Goal: Find specific page/section: Find specific page/section

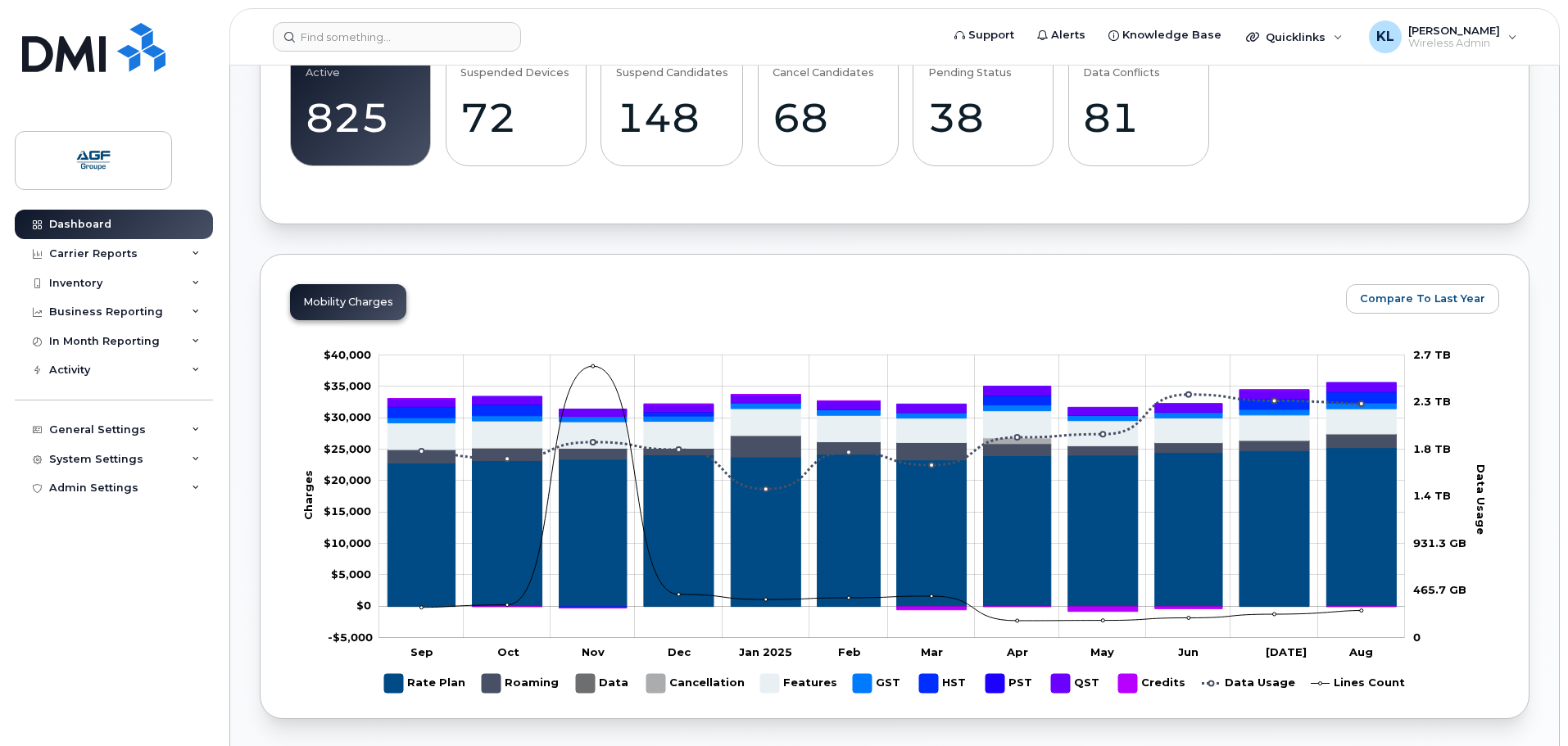
scroll to position [491, 0]
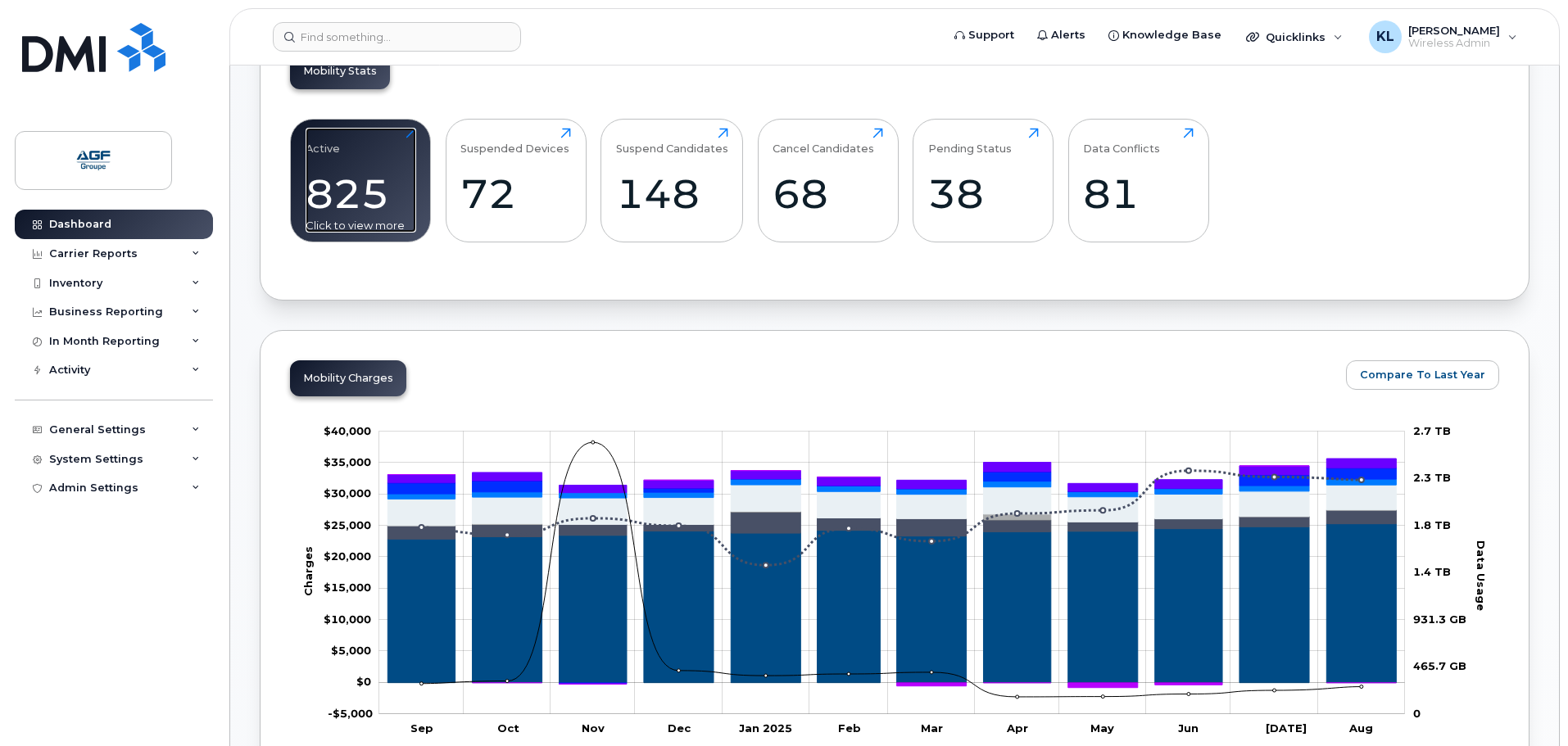
click at [398, 190] on div "825" at bounding box center [361, 194] width 111 height 48
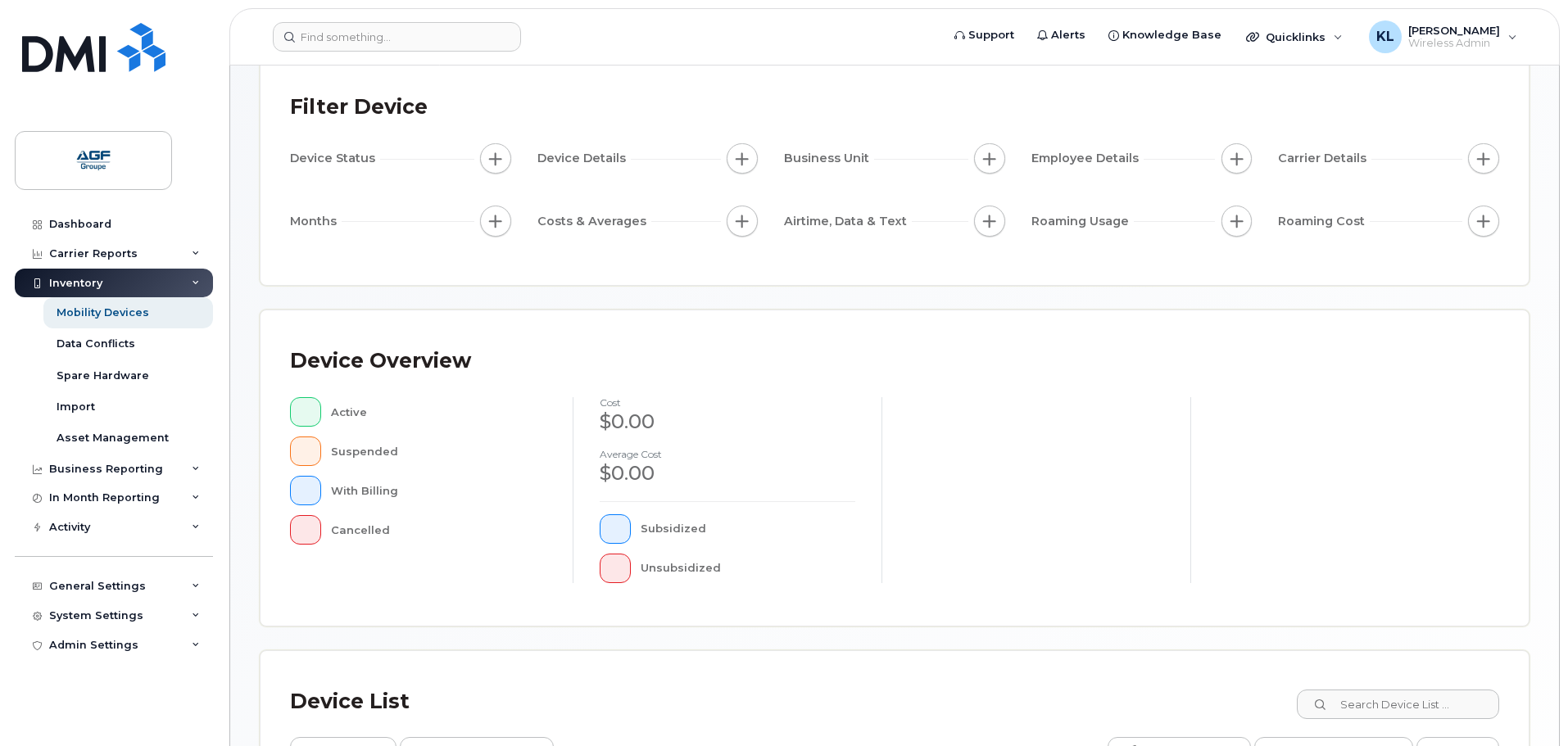
scroll to position [380, 0]
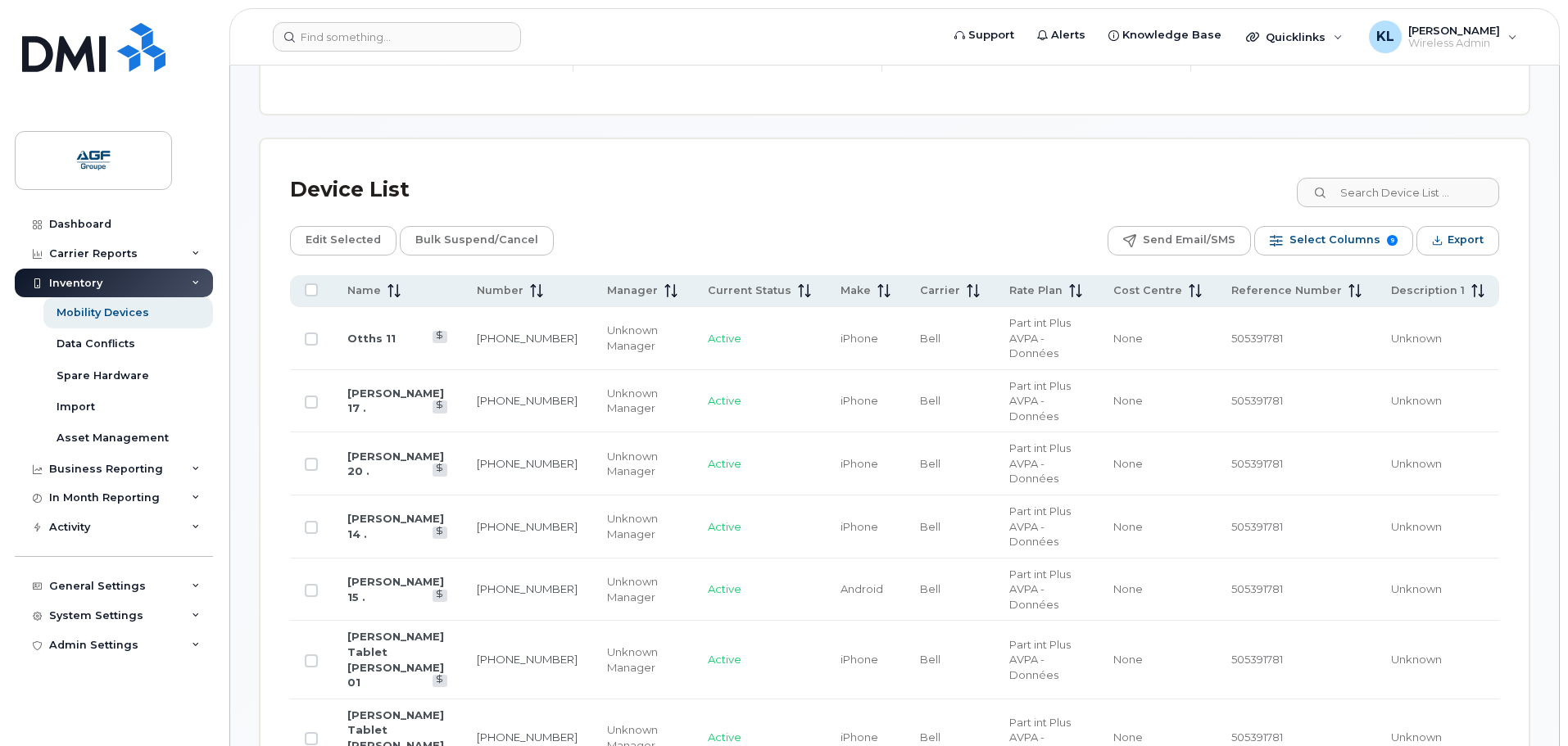
scroll to position [789, 0]
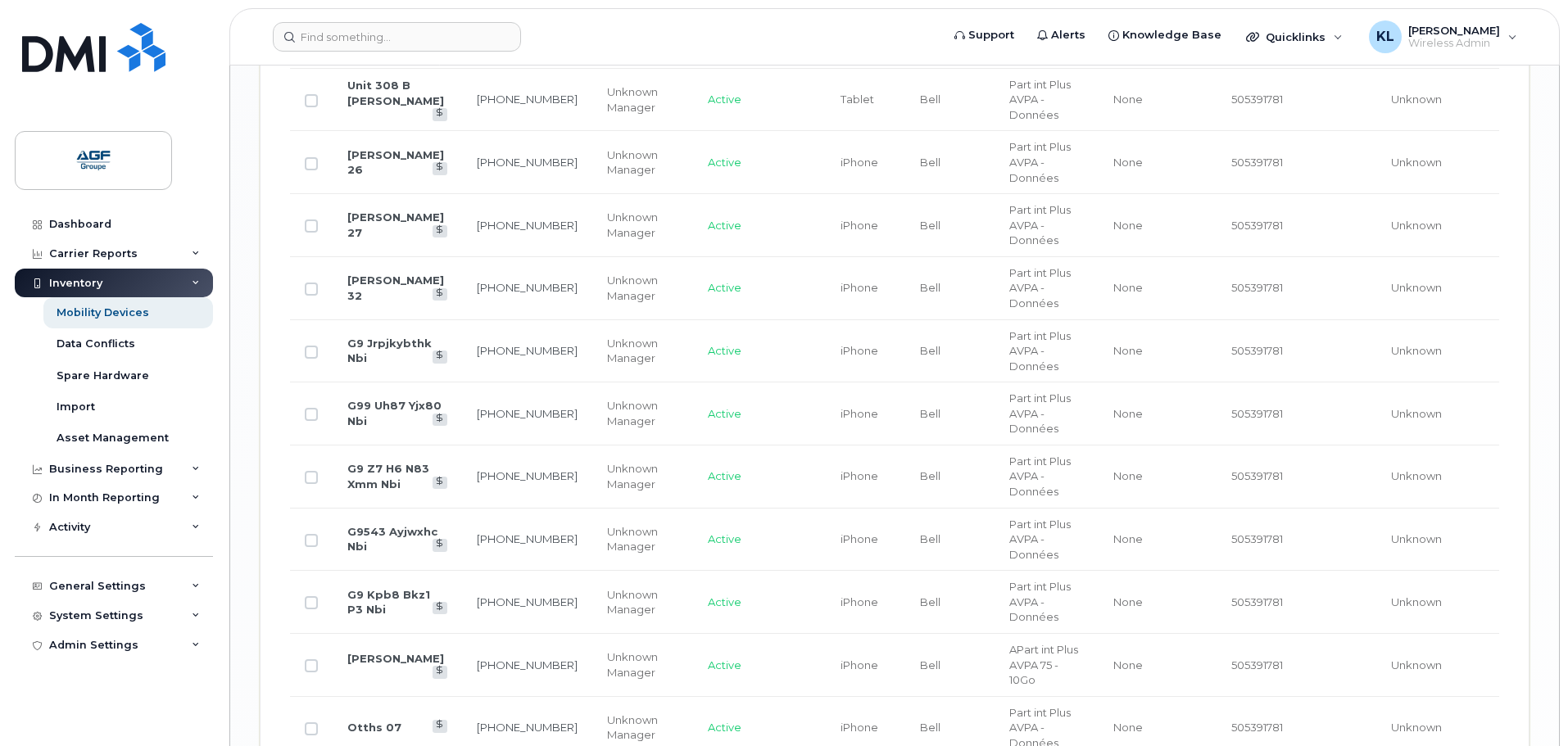
scroll to position [2787, 0]
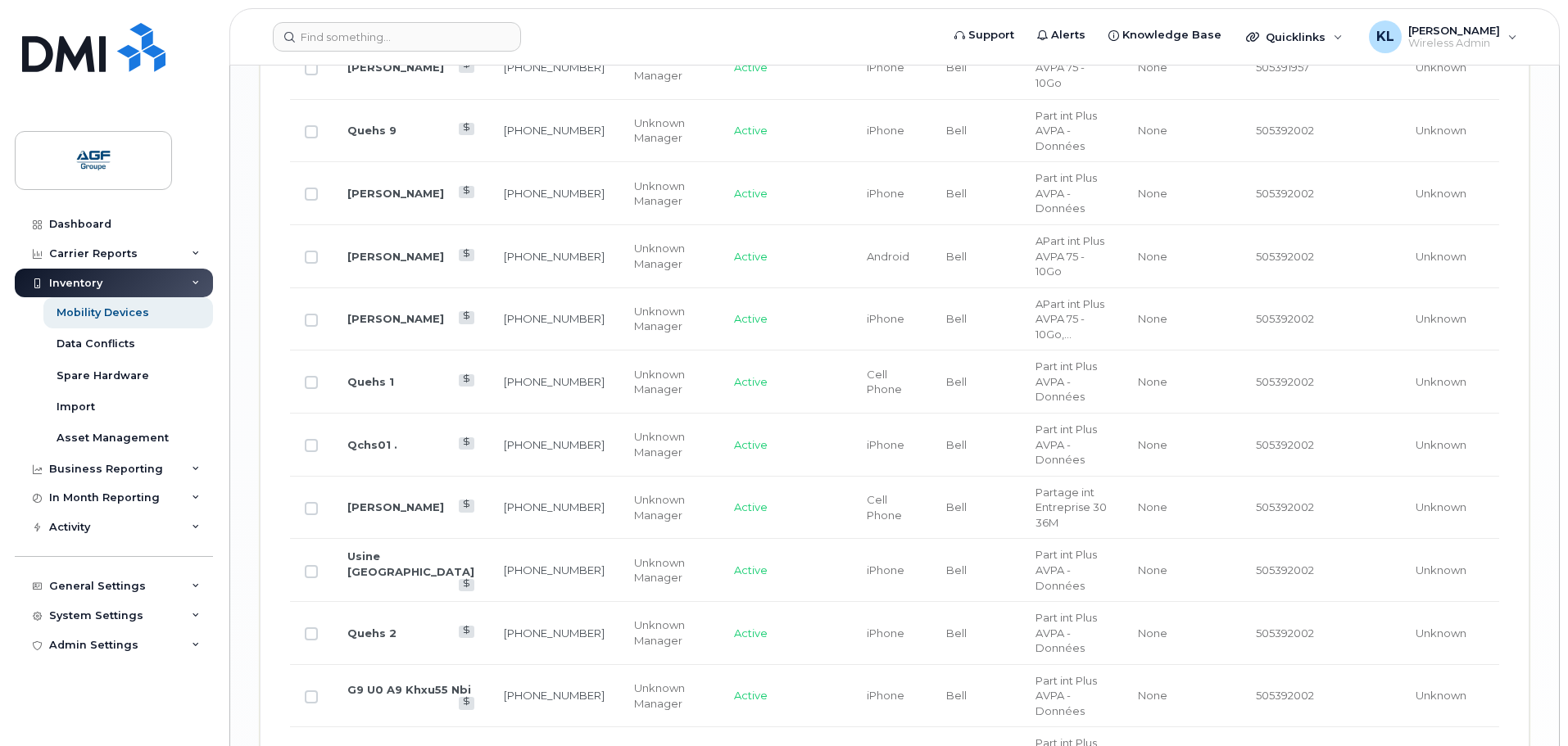
drag, startPoint x: 372, startPoint y: 376, endPoint x: 359, endPoint y: 562, distance: 186.5
drag, startPoint x: 359, startPoint y: 562, endPoint x: 369, endPoint y: 564, distance: 10.2
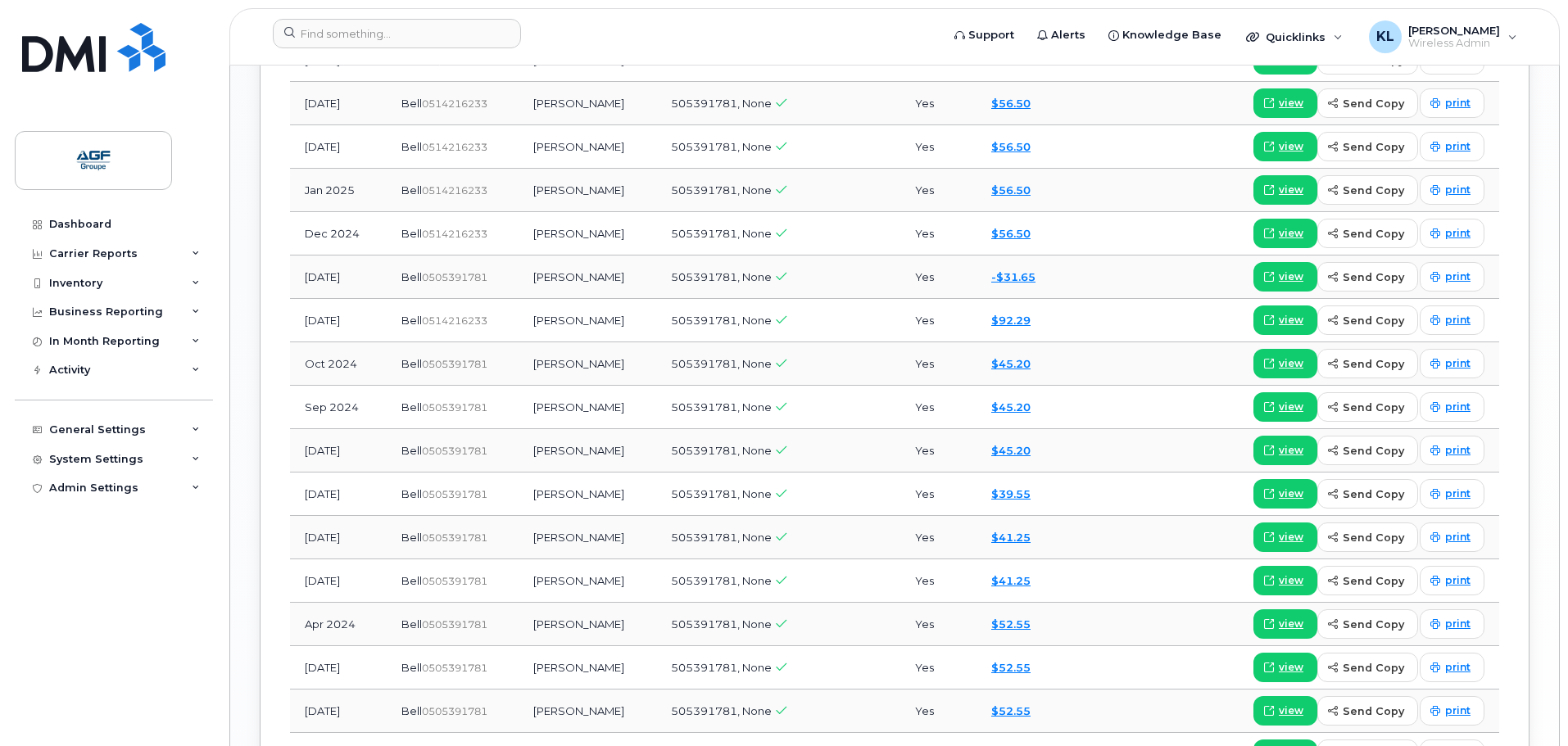
scroll to position [1638, 0]
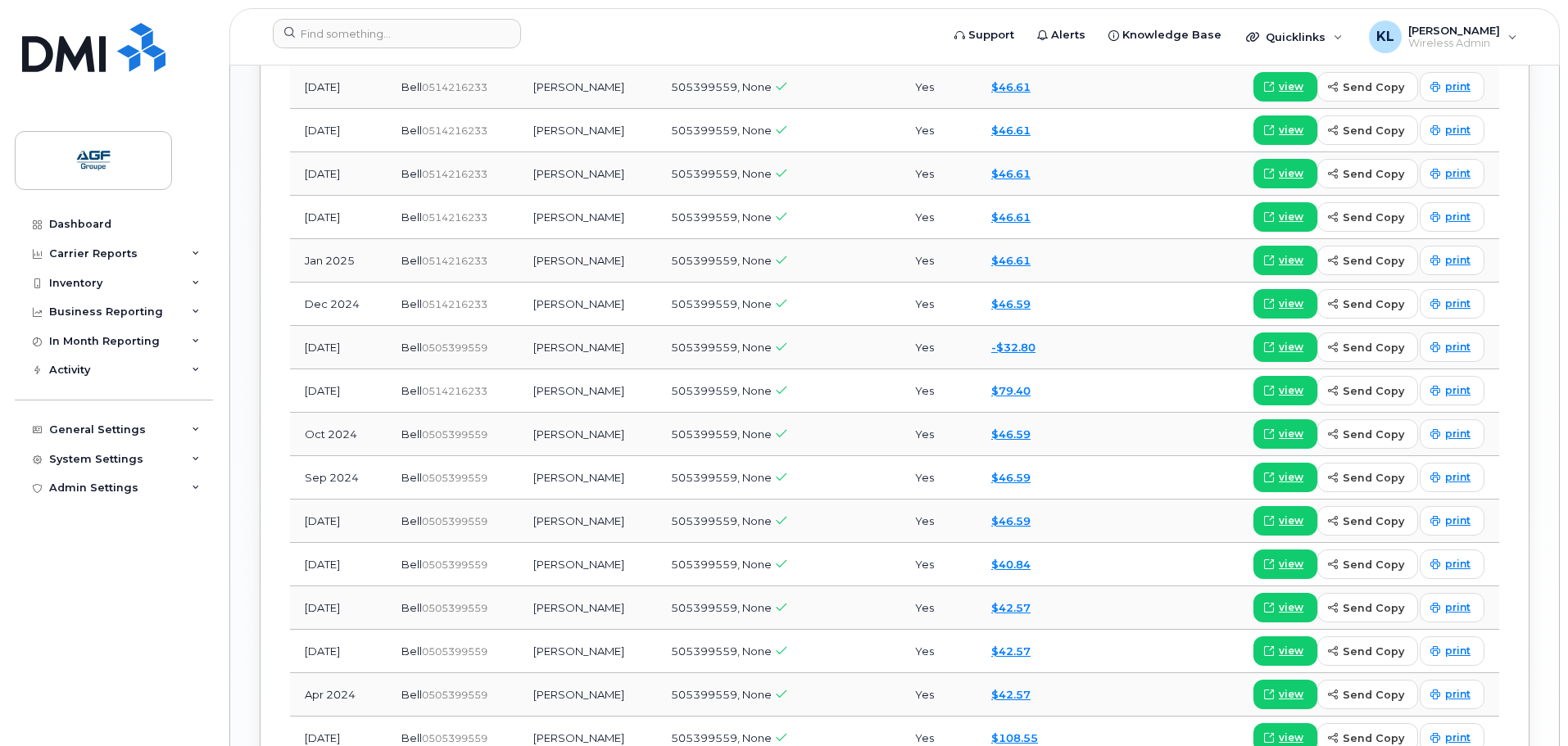
scroll to position [1638, 0]
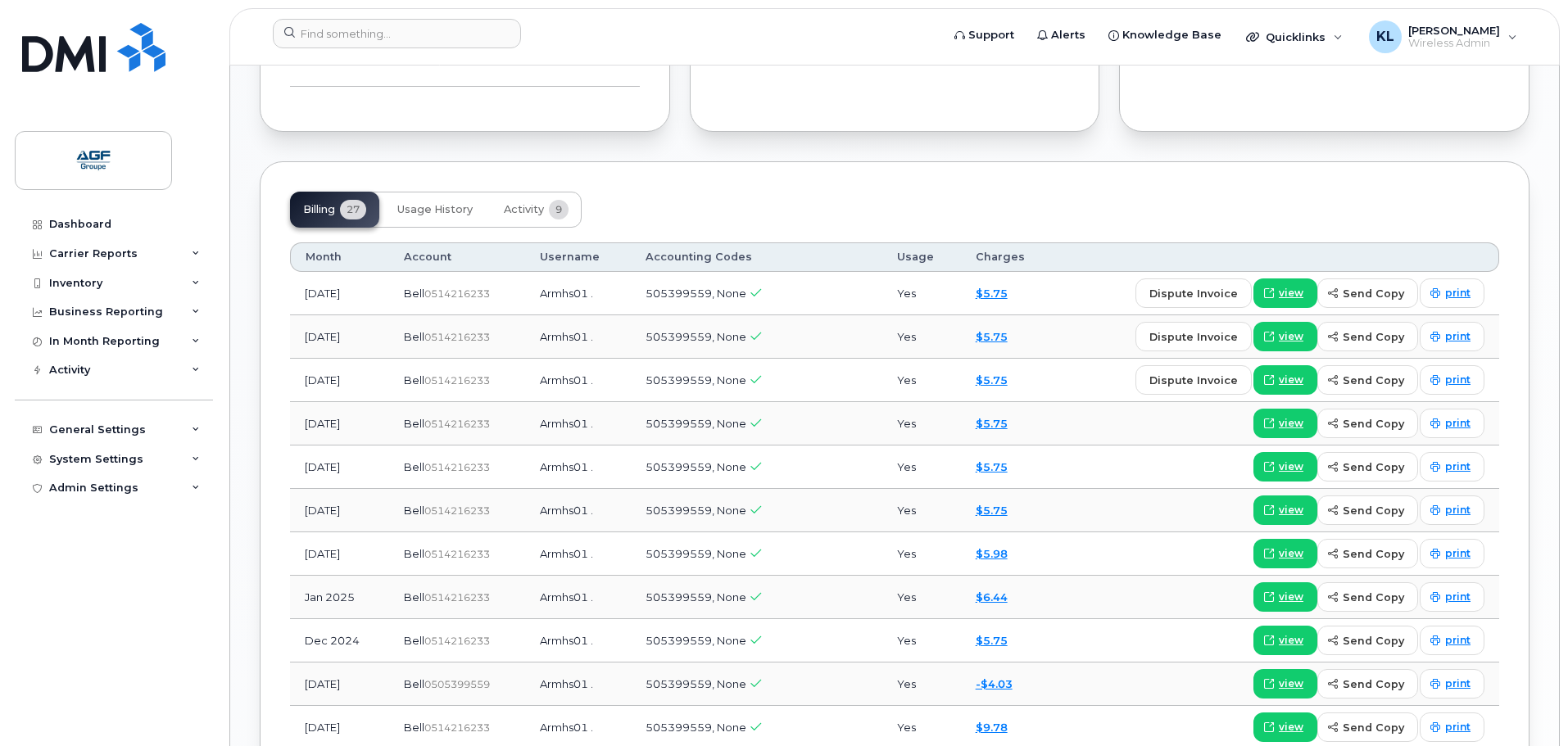
scroll to position [1229, 0]
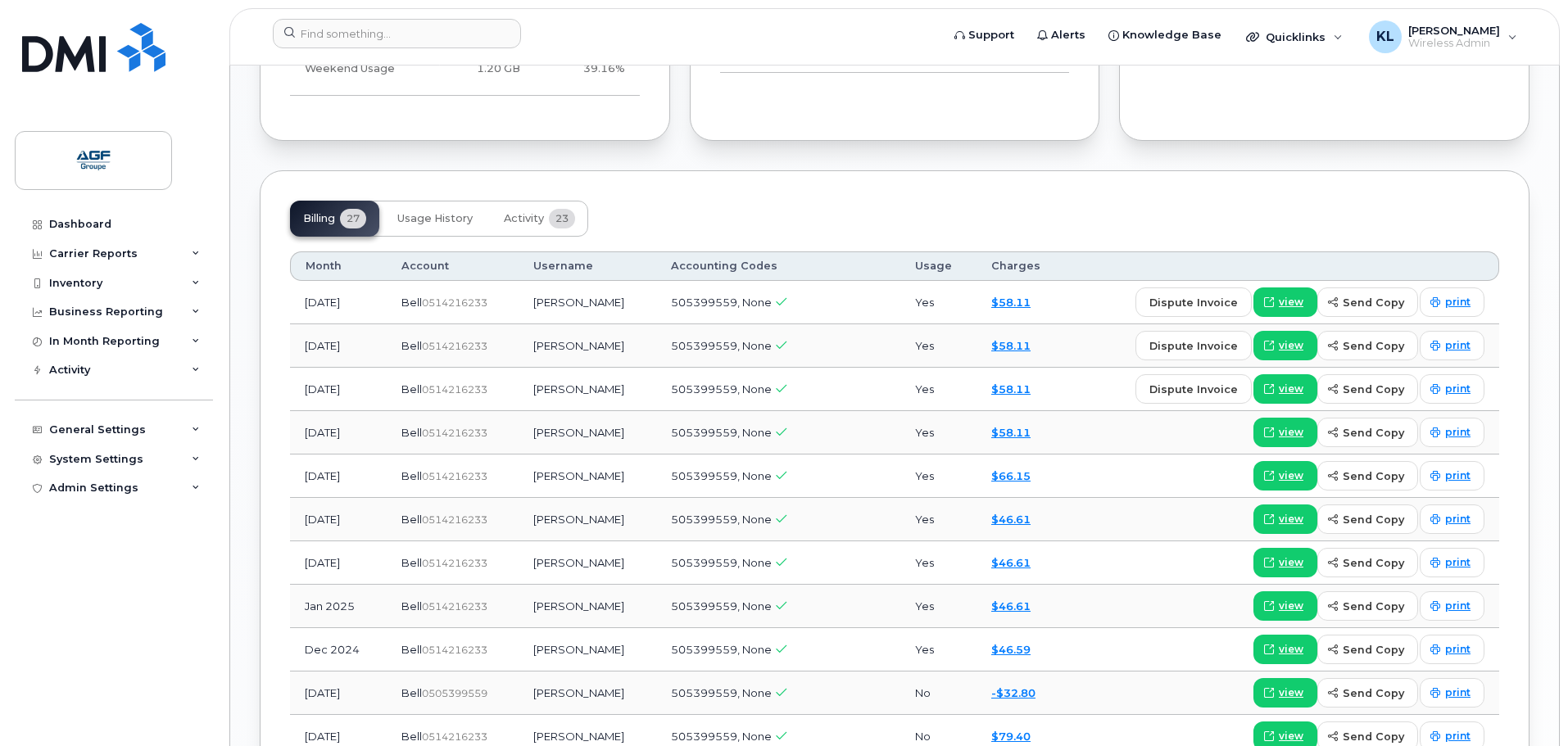
scroll to position [1147, 0]
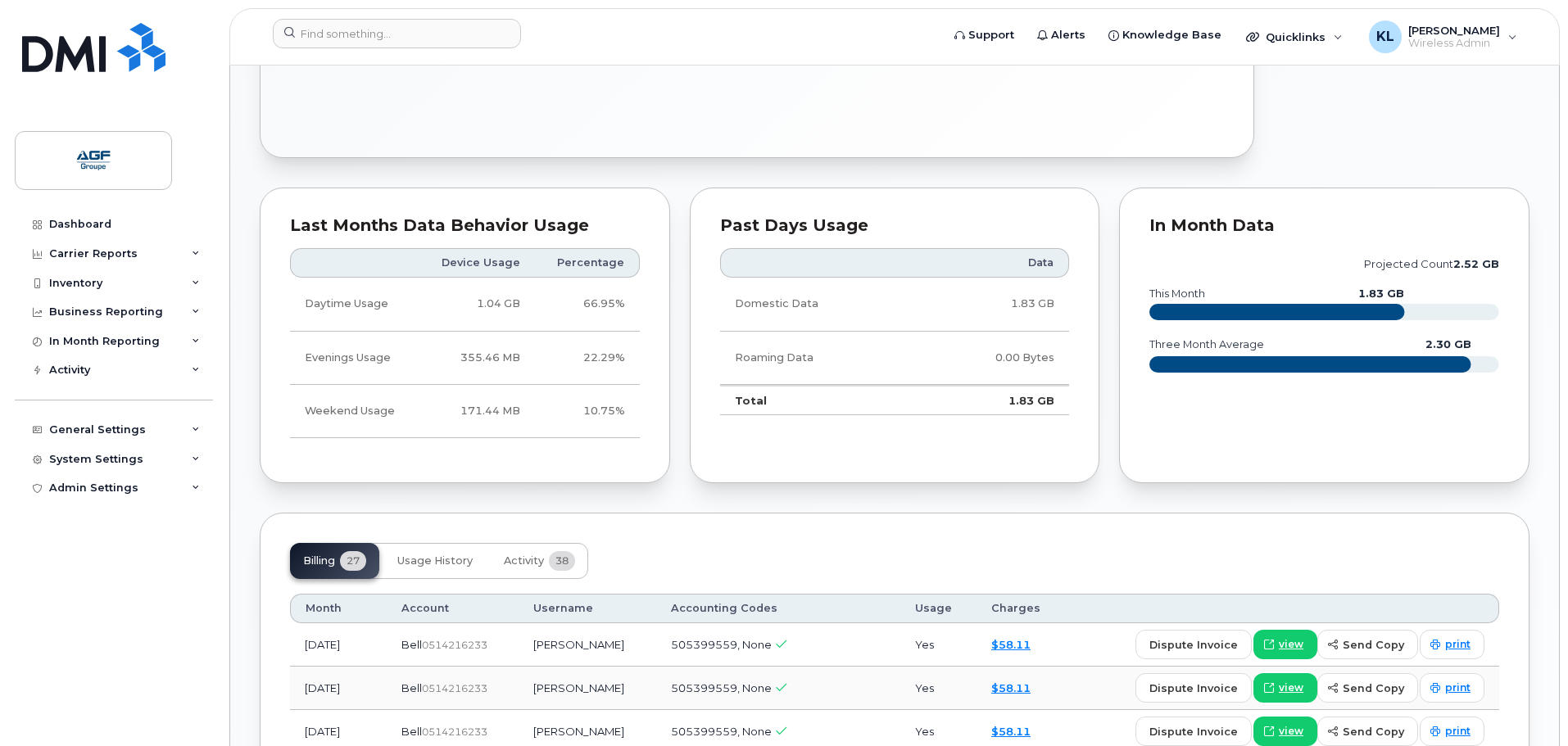
scroll to position [983, 0]
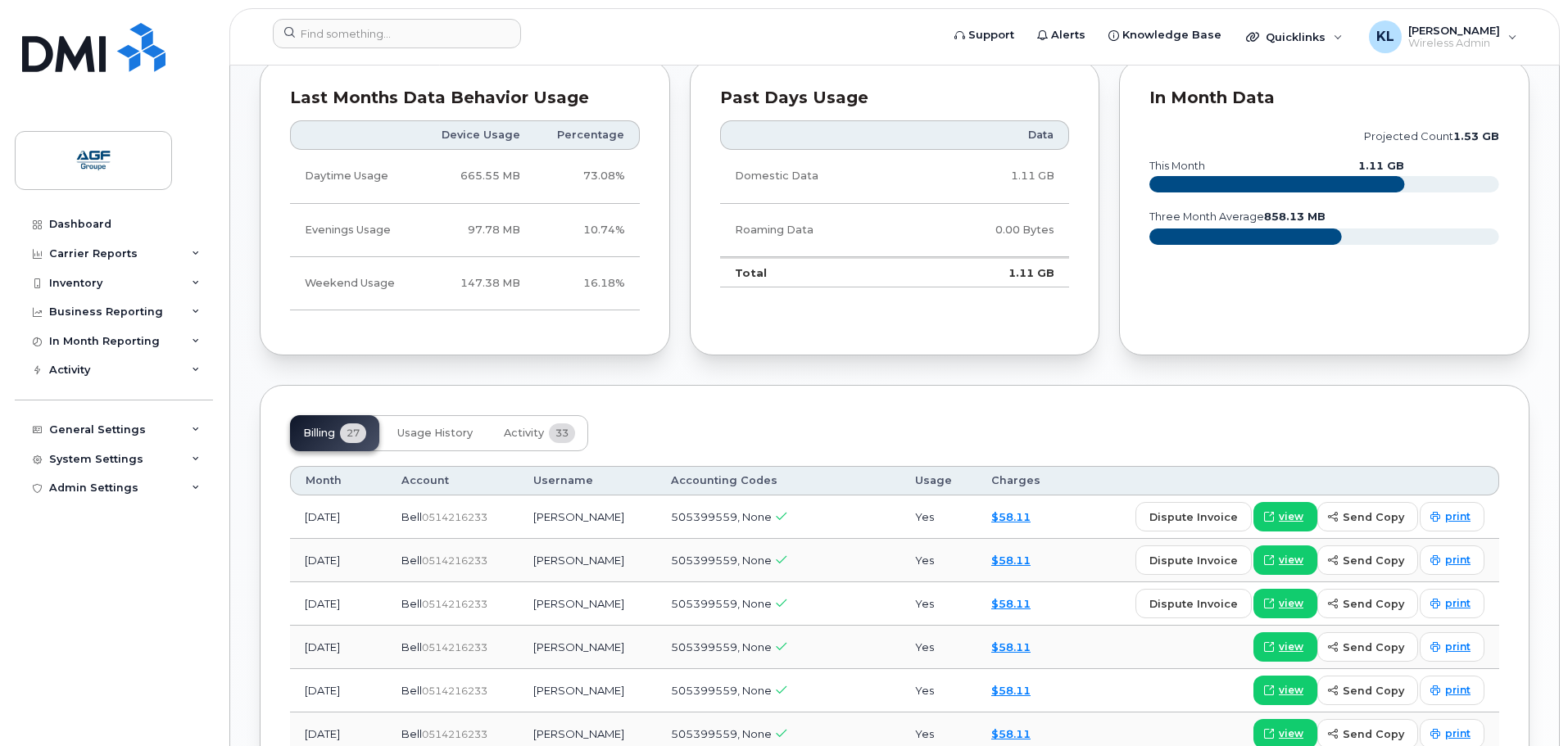
scroll to position [983, 0]
